Goal: Register for event/course

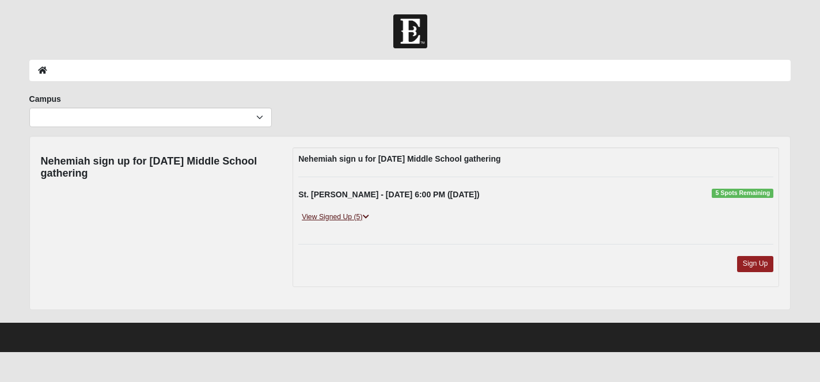
click at [366, 216] on icon at bounding box center [366, 217] width 6 height 7
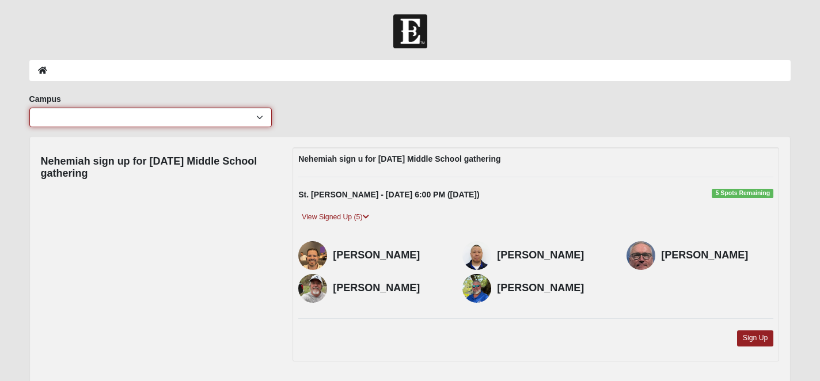
click at [259, 119] on select "[GEOGRAPHIC_DATA] [GEOGRAPHIC_DATA] (Coming Soon) Eleven22 Online [PERSON_NAME]…" at bounding box center [150, 118] width 242 height 20
click at [29, 108] on select "[GEOGRAPHIC_DATA] [GEOGRAPHIC_DATA] (Coming Soon) Eleven22 Online [PERSON_NAME]…" at bounding box center [150, 118] width 242 height 20
click at [253, 118] on select "[GEOGRAPHIC_DATA] [GEOGRAPHIC_DATA] (Coming Soon) Eleven22 Online [PERSON_NAME]…" at bounding box center [150, 118] width 242 height 20
click at [29, 108] on select "[GEOGRAPHIC_DATA] [GEOGRAPHIC_DATA] (Coming Soon) Eleven22 Online [PERSON_NAME]…" at bounding box center [150, 118] width 242 height 20
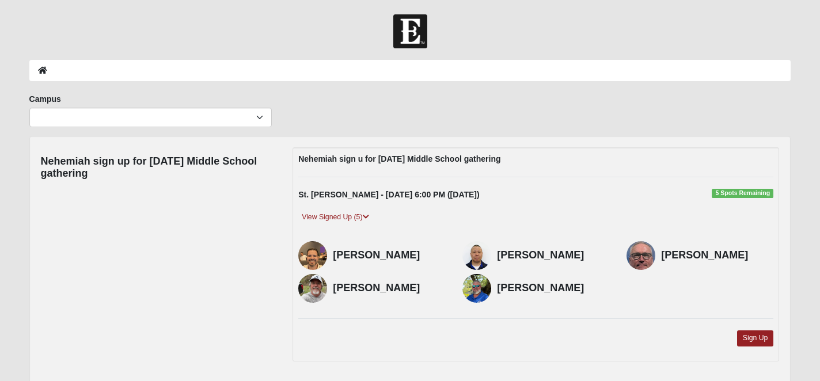
click at [343, 110] on div "Campus [GEOGRAPHIC_DATA] [GEOGRAPHIC_DATA] (Coming Soon) Eleven22 Online [PERSO…" at bounding box center [410, 114] width 779 height 43
click at [476, 107] on div "Campus [GEOGRAPHIC_DATA] [GEOGRAPHIC_DATA] (Coming Soon) Eleven22 Online [PERSO…" at bounding box center [410, 114] width 779 height 43
click at [406, 120] on div "Campus [GEOGRAPHIC_DATA] [GEOGRAPHIC_DATA] (Coming Soon) Eleven22 Online [PERSO…" at bounding box center [410, 114] width 779 height 43
